Goal: Information Seeking & Learning: Learn about a topic

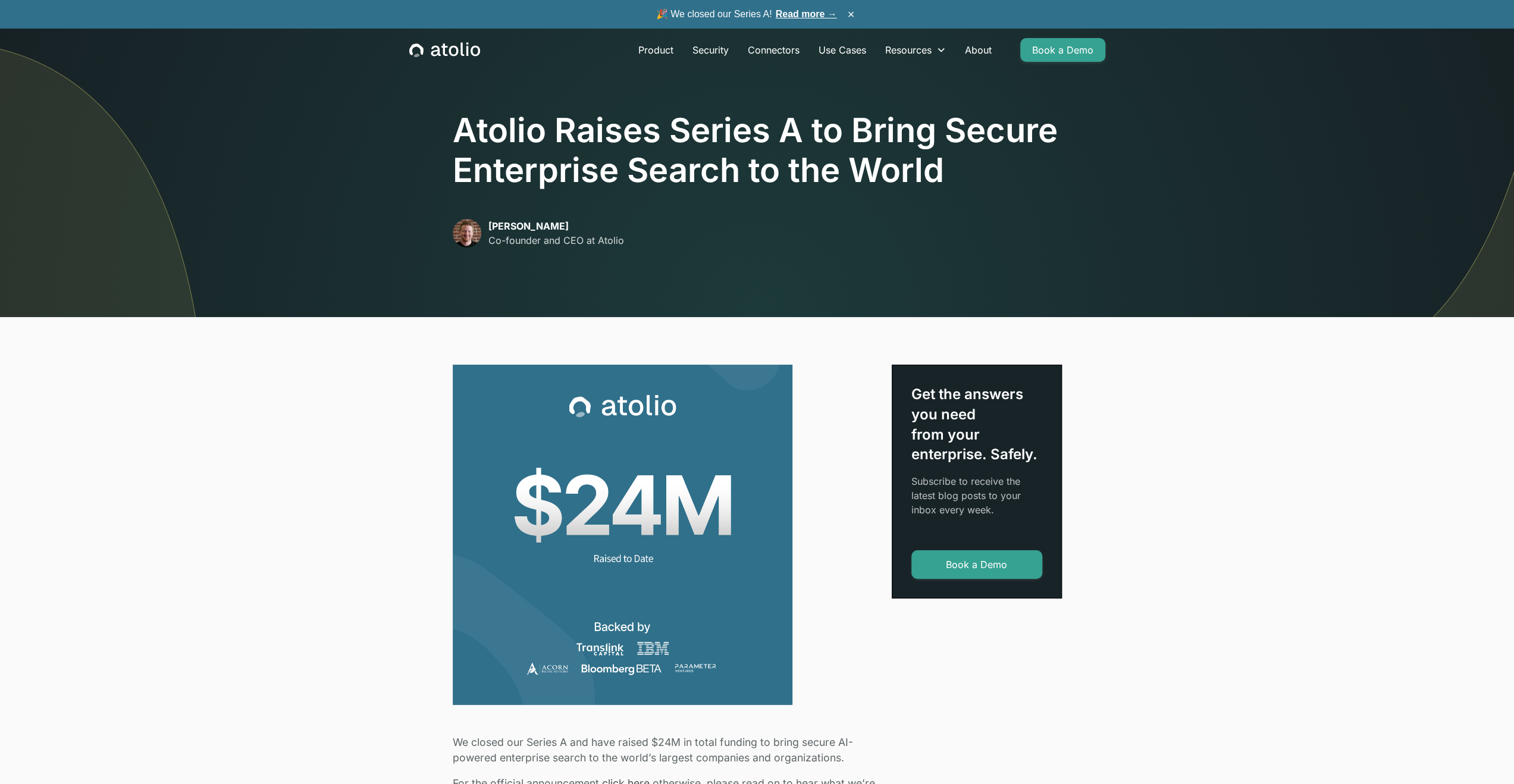
drag, startPoint x: 485, startPoint y: 225, endPoint x: 592, endPoint y: 221, distance: 107.1
click at [592, 221] on div "David Lanstein Co-founder and CEO at Atolio" at bounding box center [539, 234] width 171 height 29
copy p "[PERSON_NAME]"
click at [608, 238] on p "Co-founder and CEO at Atolio" at bounding box center [556, 240] width 135 height 14
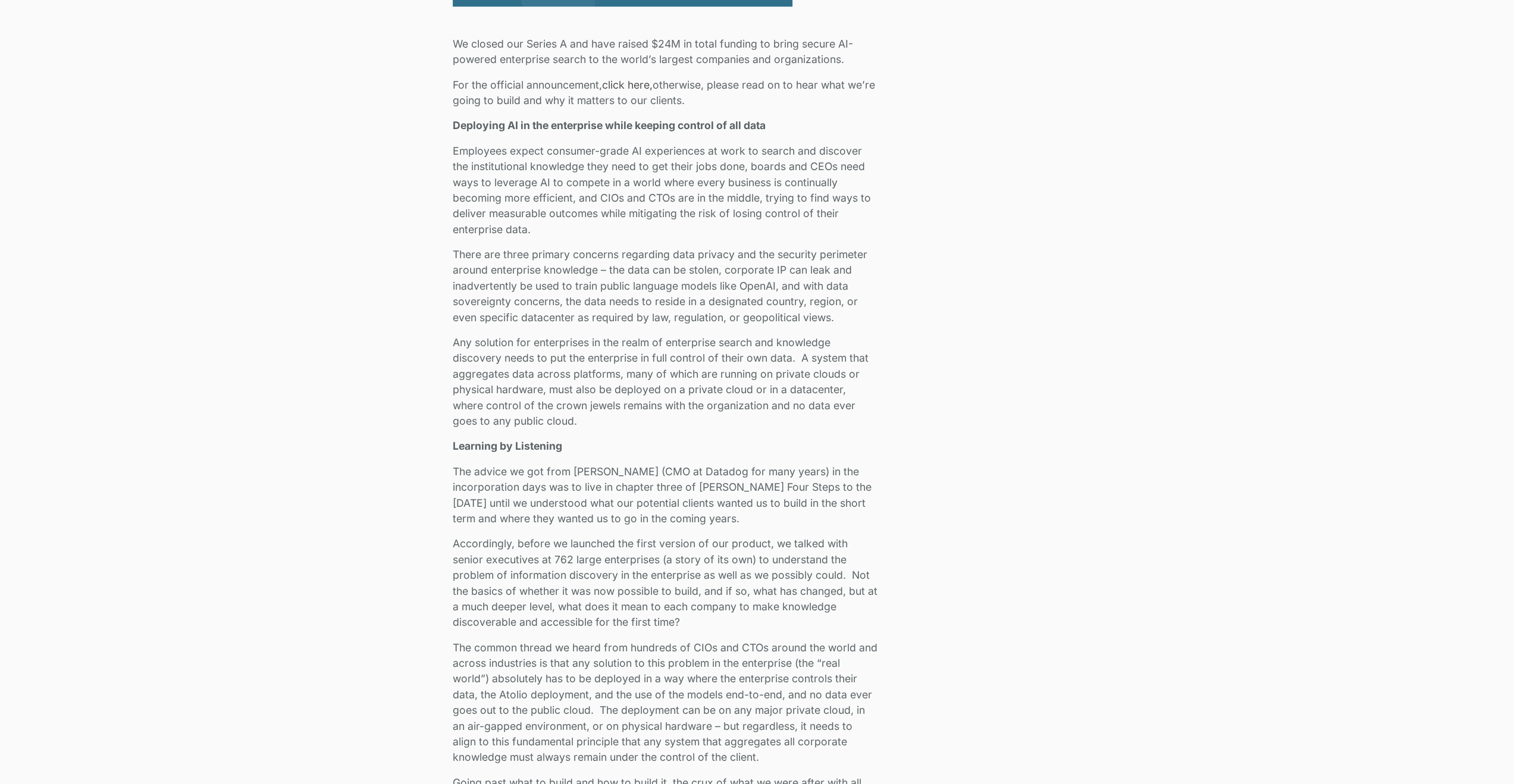
scroll to position [714, 0]
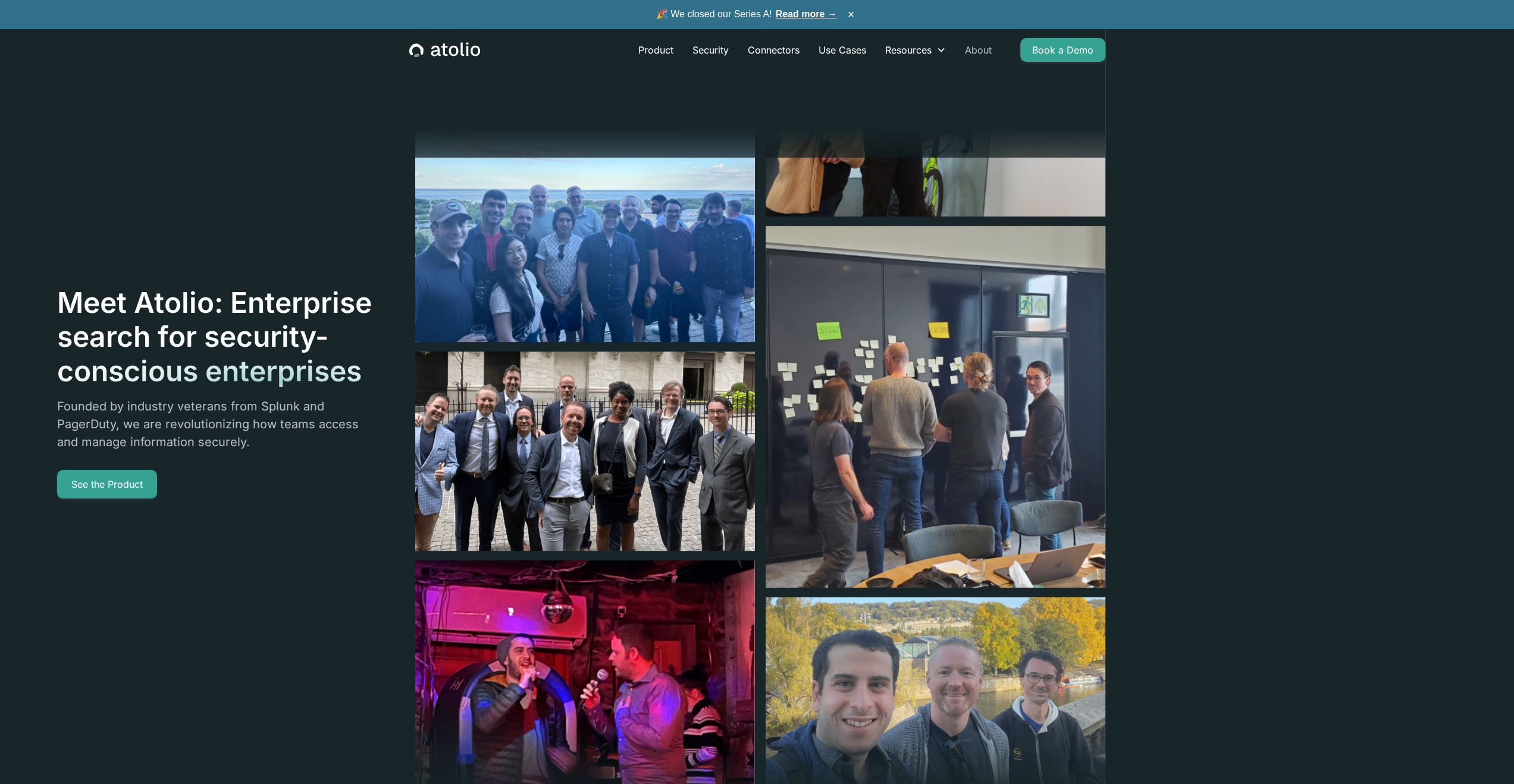
click at [975, 48] on link "About" at bounding box center [978, 50] width 46 height 23
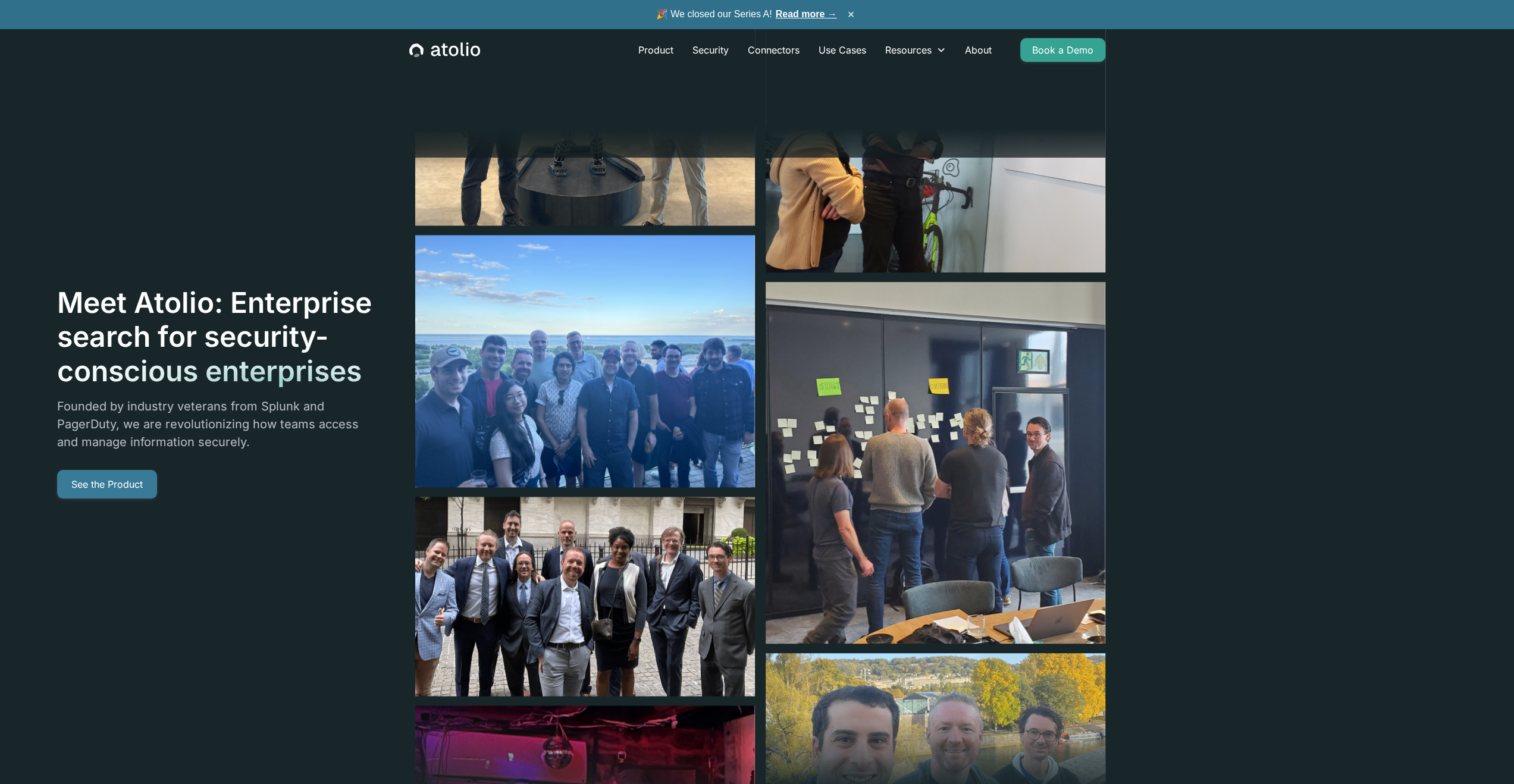
click at [107, 486] on link "See the Product" at bounding box center [106, 484] width 100 height 29
